Goal: Transaction & Acquisition: Purchase product/service

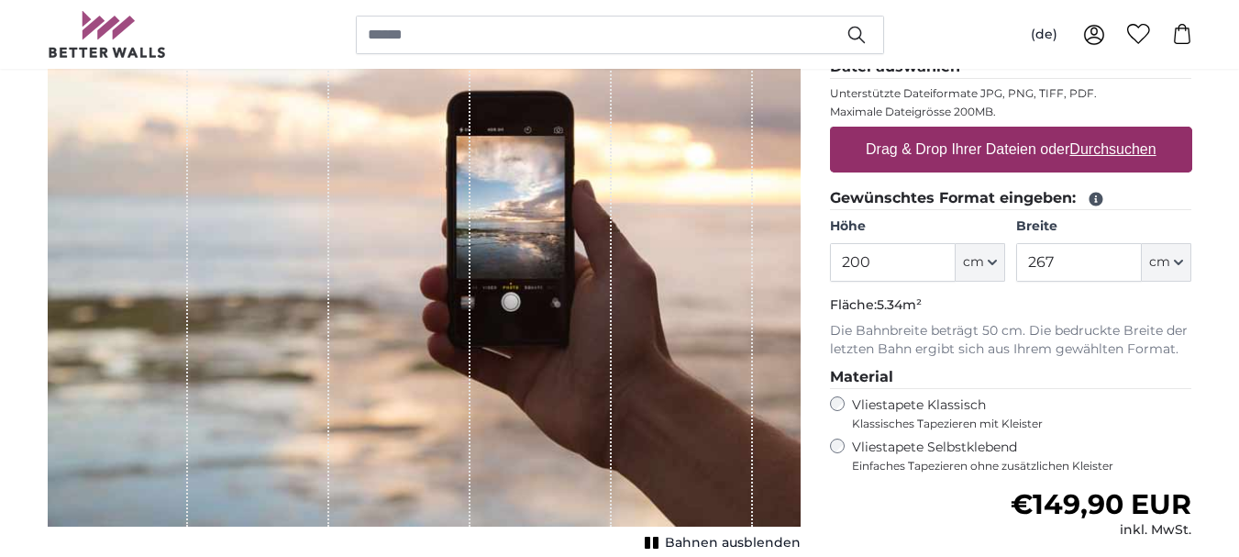
scroll to position [293, 0]
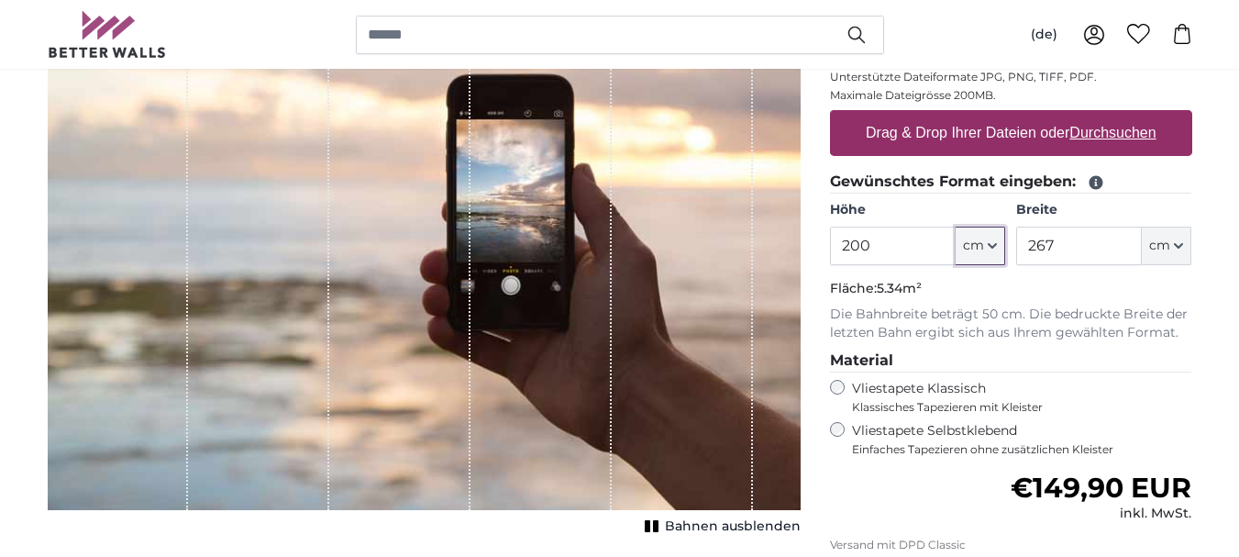
click at [990, 245] on icon "button" at bounding box center [992, 245] width 9 height 9
click at [990, 245] on icon "button" at bounding box center [992, 246] width 7 height 4
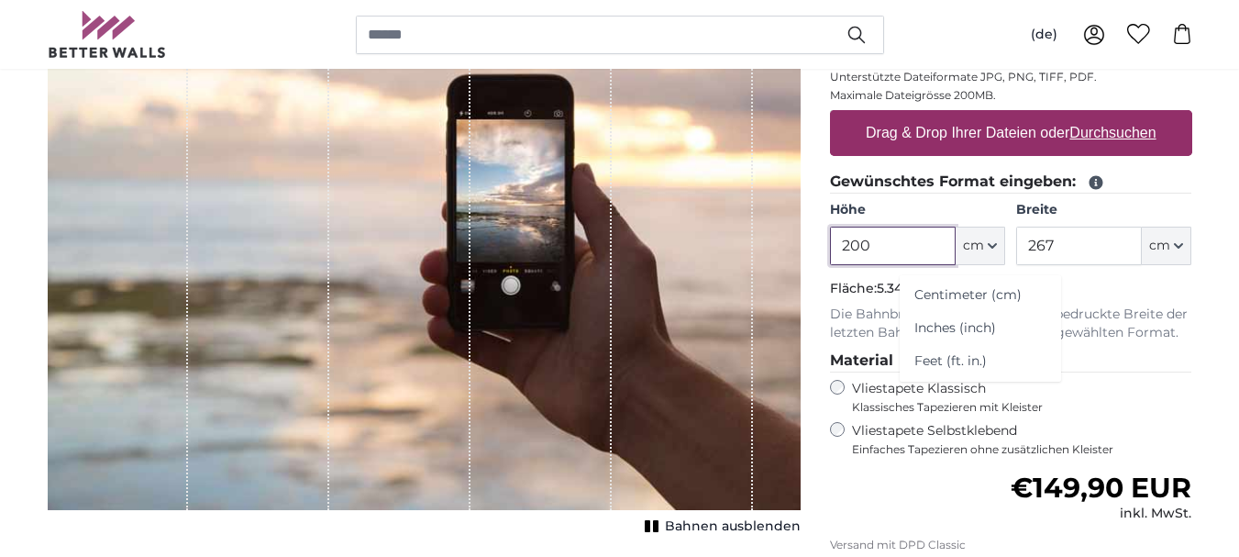
click at [901, 253] on input "200" at bounding box center [893, 246] width 126 height 39
type input "2"
type input "220"
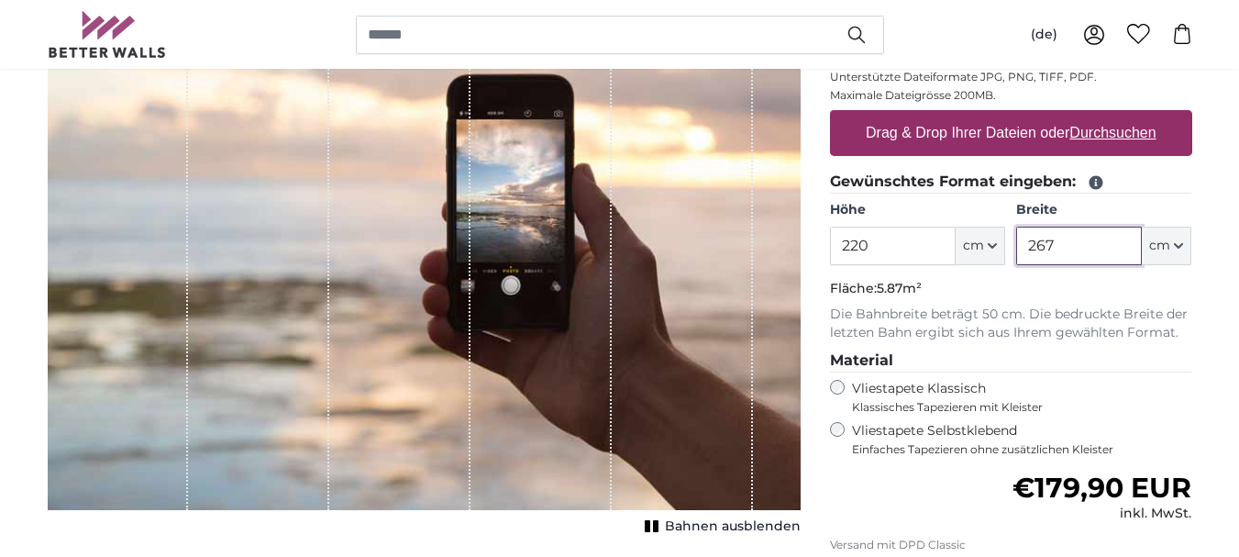
click at [1077, 257] on input "267" at bounding box center [1079, 246] width 126 height 39
type input "2"
type input "500"
click at [889, 247] on input "220" at bounding box center [893, 246] width 126 height 39
type input "230"
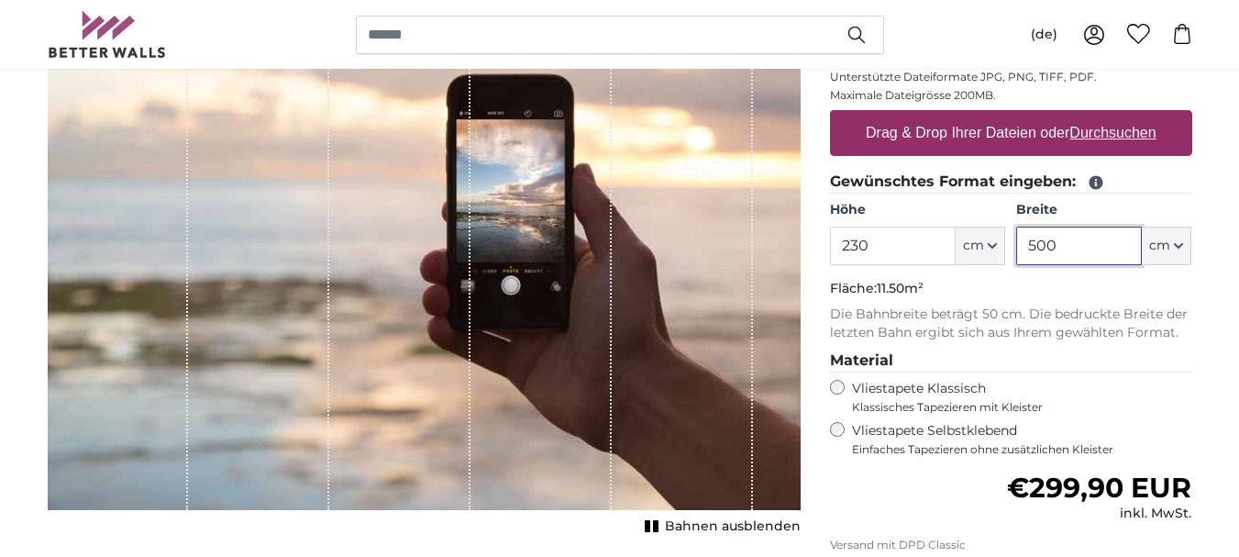
click at [1069, 249] on input "500" at bounding box center [1079, 246] width 126 height 39
type input "5"
type input "390"
click at [1114, 134] on u "Durchsuchen" at bounding box center [1112, 133] width 86 height 16
click at [1114, 116] on input "Drag & Drop Ihrer Dateien oder Durchsuchen" at bounding box center [1011, 113] width 362 height 6
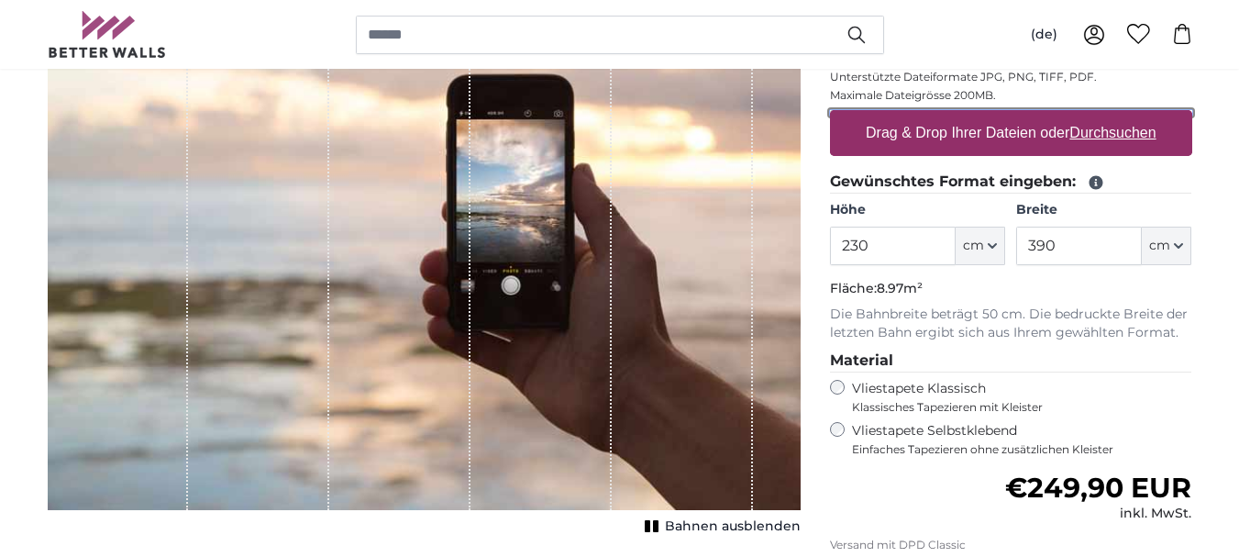
type input "**********"
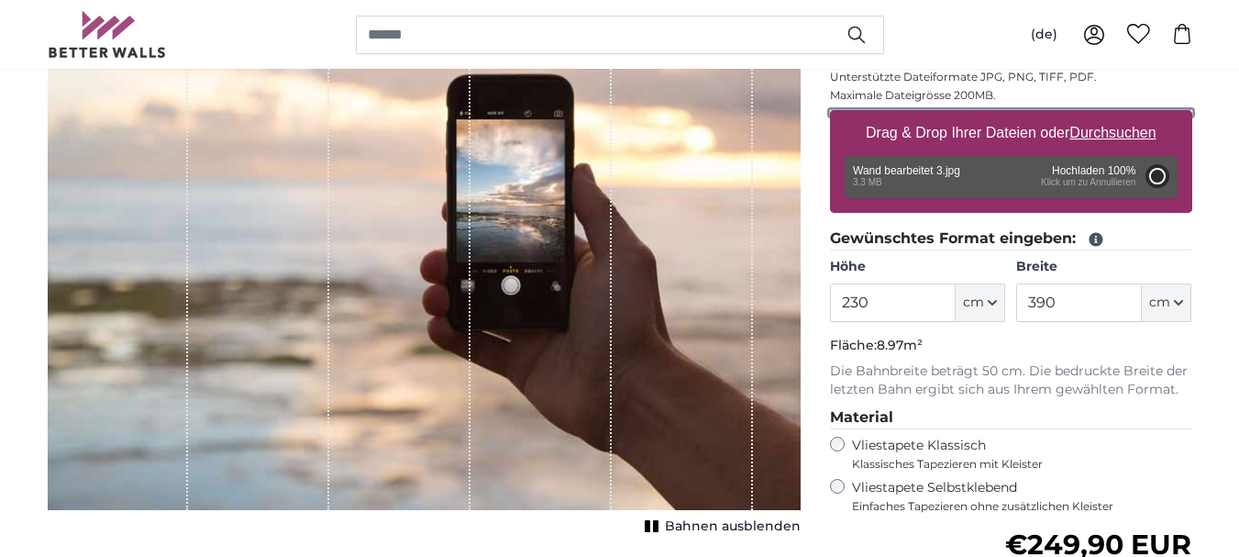
type input "135"
type input "305.1"
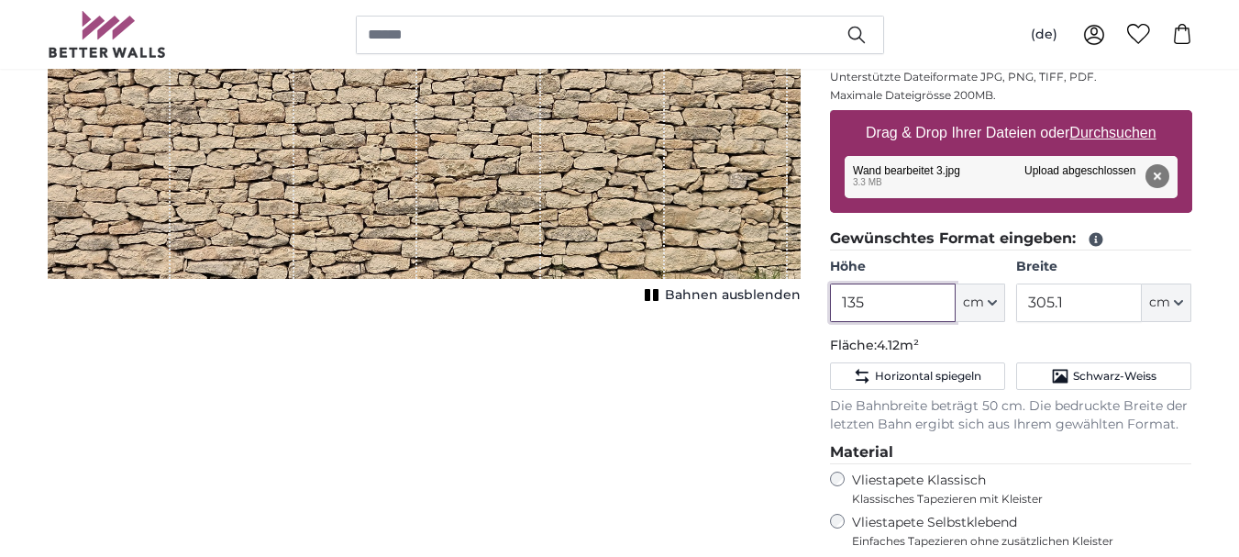
click at [886, 304] on input "135" at bounding box center [893, 302] width 126 height 39
type input "1"
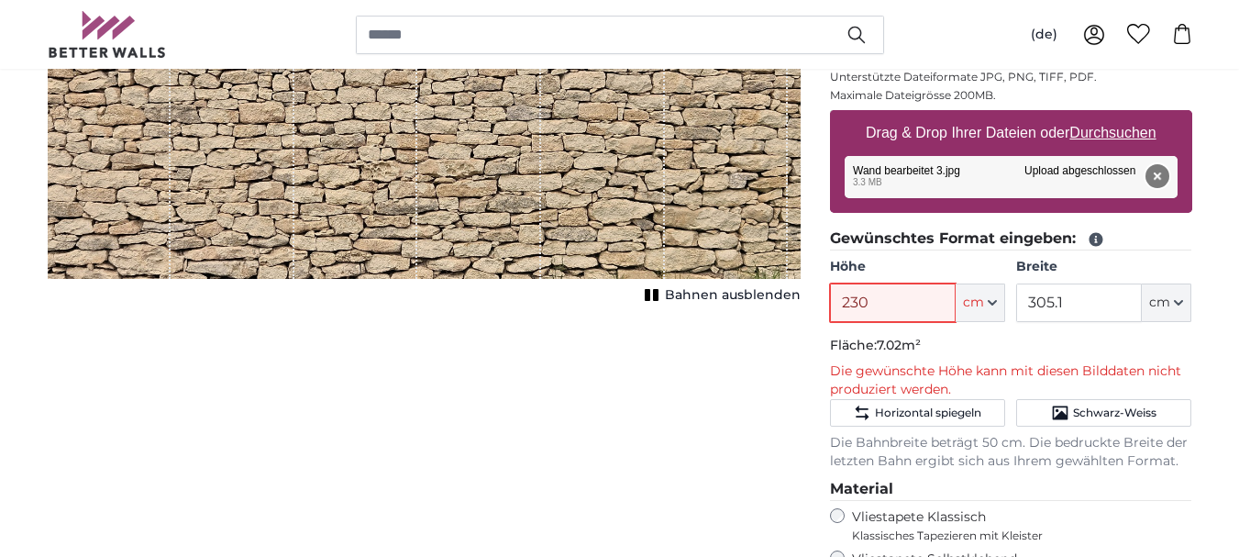
type input "230"
click at [1164, 179] on button "Entfernen" at bounding box center [1157, 176] width 24 height 24
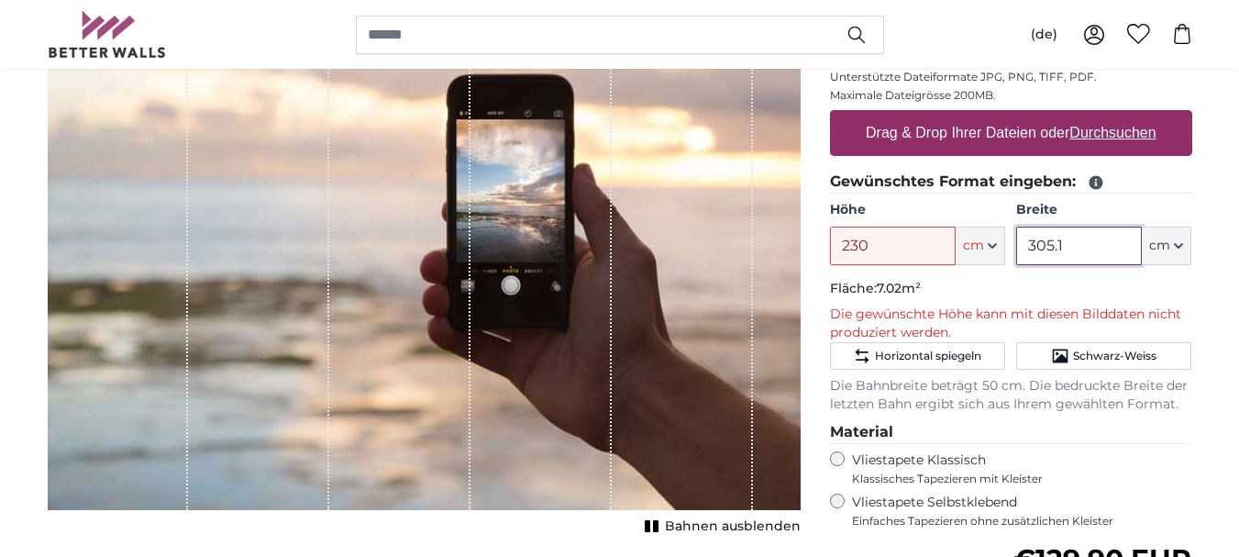
click at [1091, 249] on input "305.1" at bounding box center [1079, 246] width 126 height 39
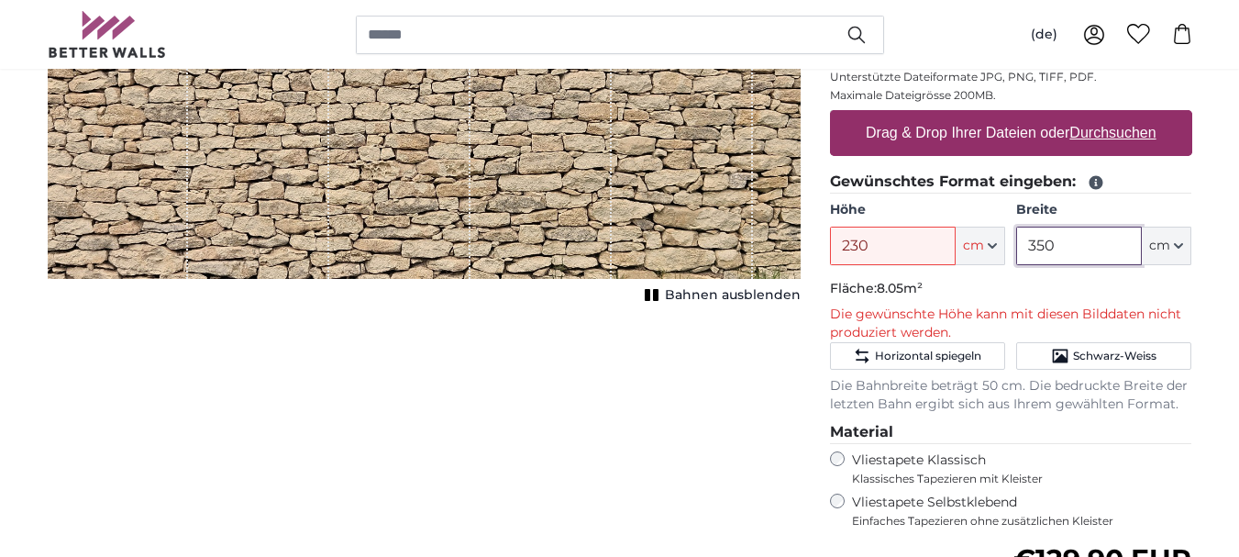
type input "350"
click at [1120, 133] on u "Durchsuchen" at bounding box center [1112, 133] width 86 height 16
click at [1120, 116] on input "Drag & Drop Ihrer Dateien oder Durchsuchen" at bounding box center [1011, 113] width 362 height 6
type input "**********"
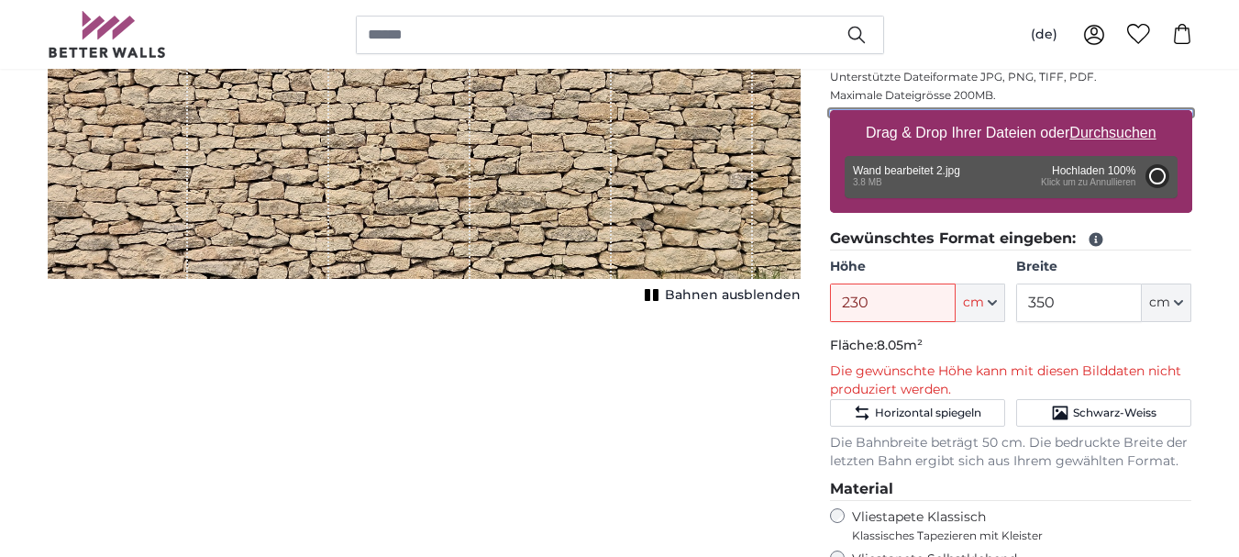
type input "166"
type input "320.4"
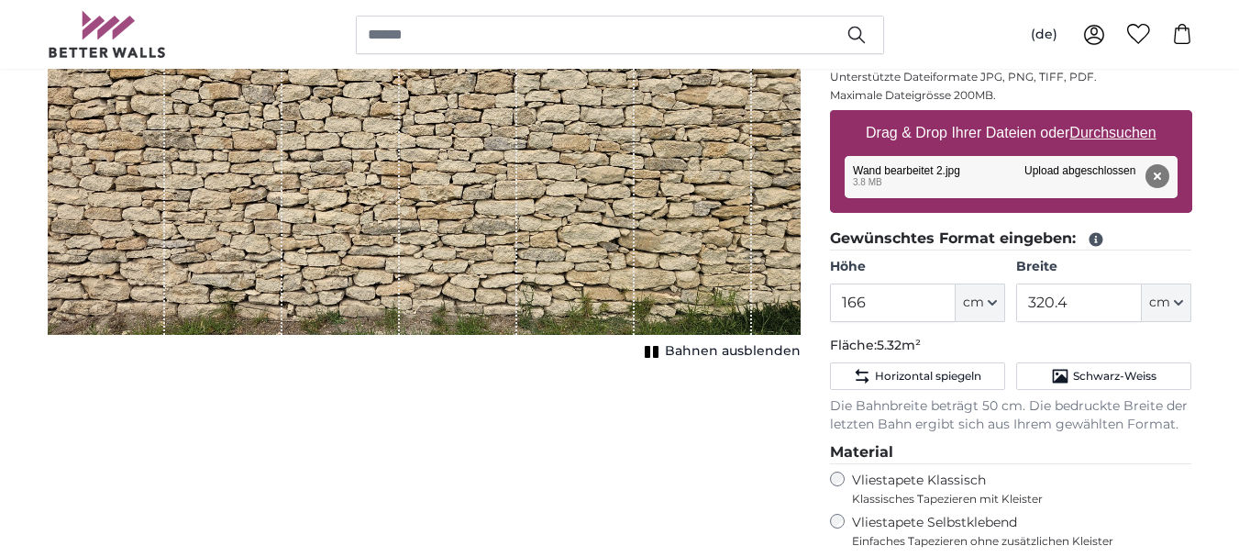
click at [1128, 131] on u "Durchsuchen" at bounding box center [1112, 133] width 86 height 16
click at [1128, 116] on input "Drag & Drop Ihrer Dateien oder Durchsuchen" at bounding box center [1011, 113] width 362 height 6
type input "**********"
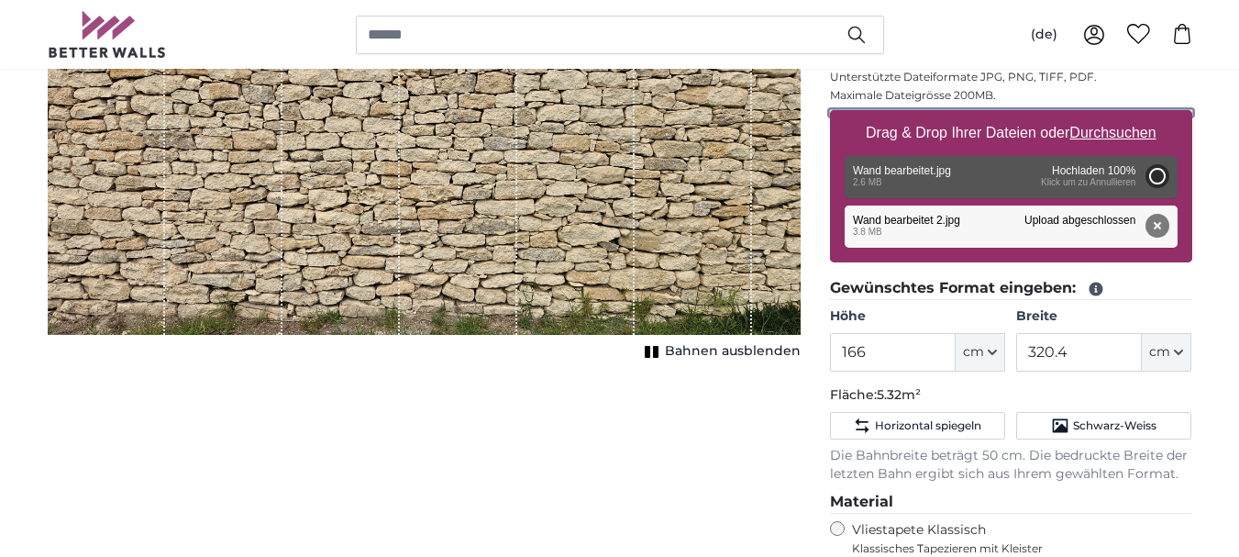
type input "118"
type input "273.8"
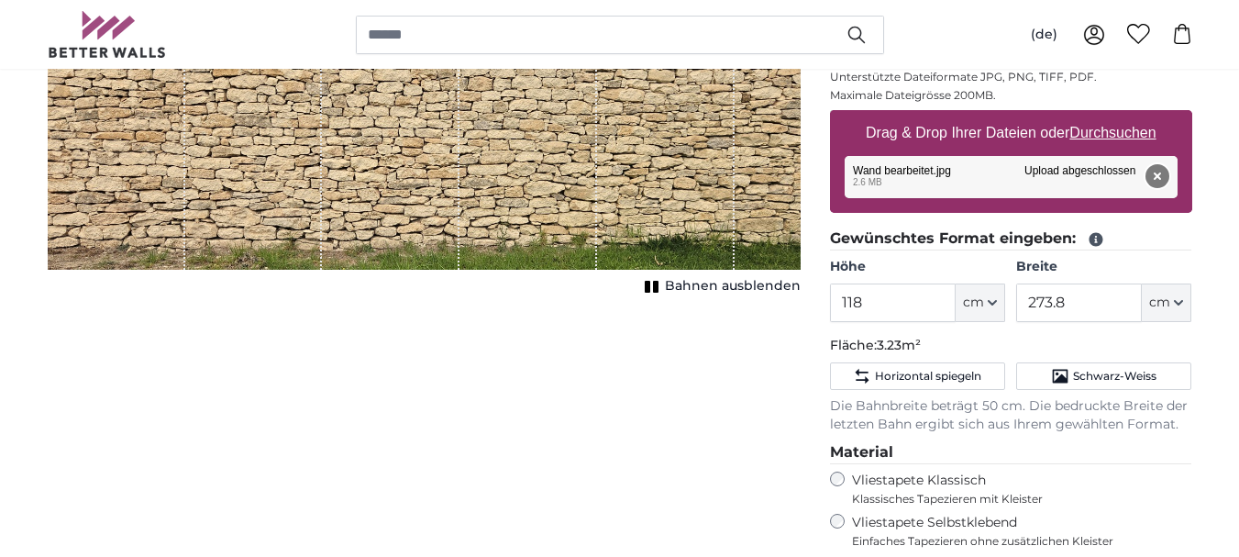
click at [1160, 175] on button "Entfernen" at bounding box center [1157, 176] width 24 height 24
